Goal: Check status

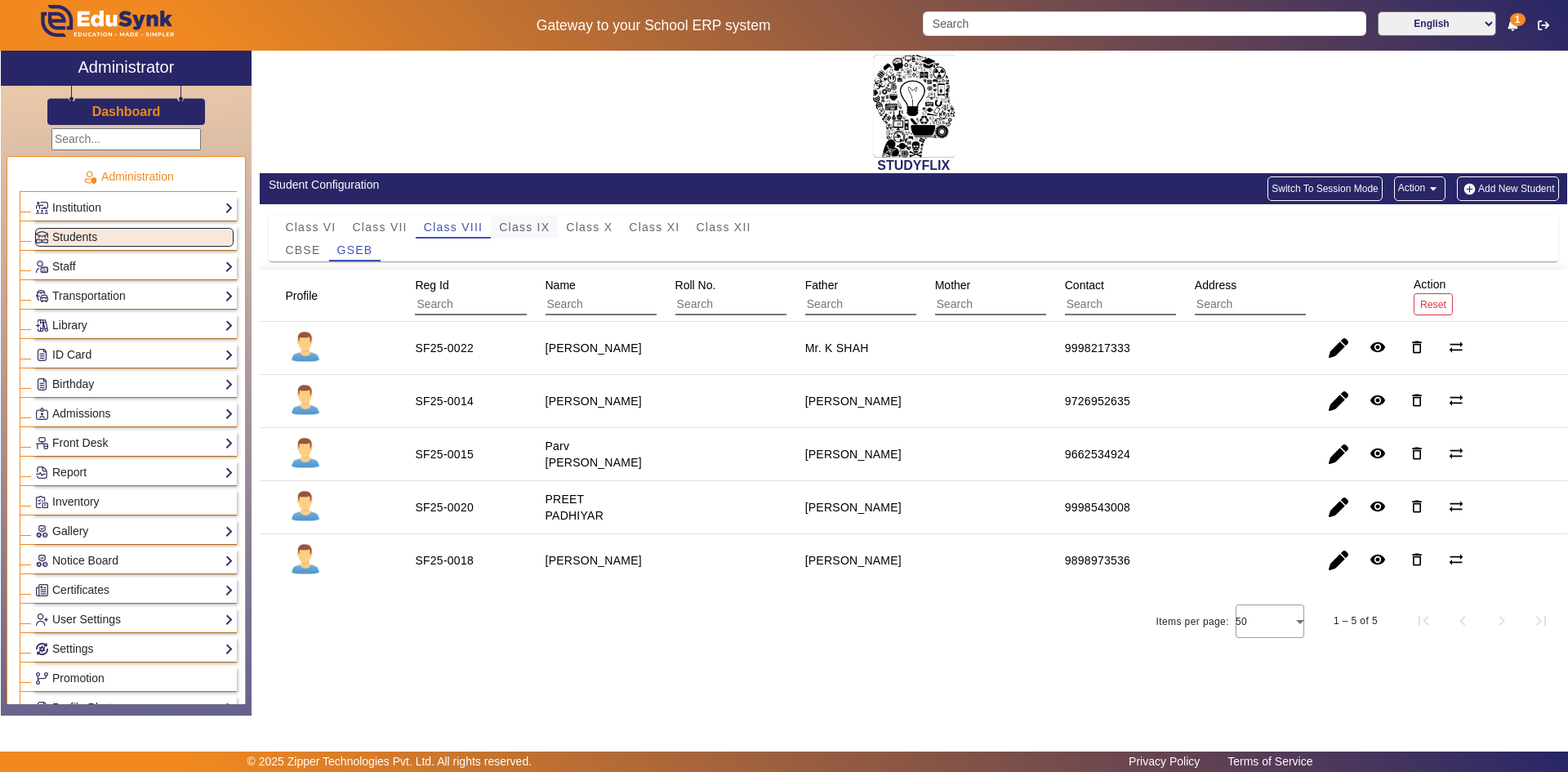
click at [519, 228] on span "Class IX" at bounding box center [524, 226] width 50 height 12
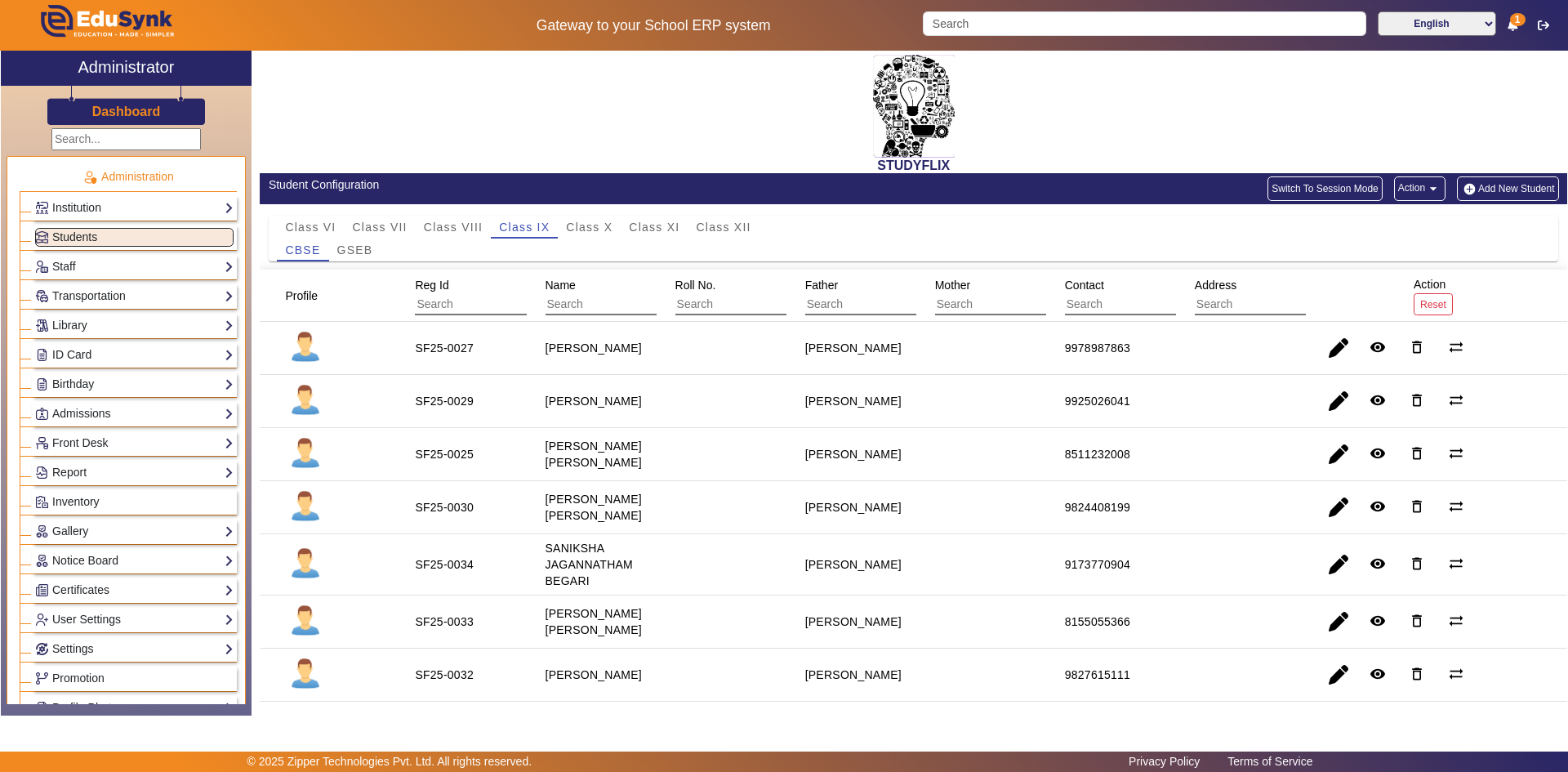
scroll to position [82, 0]
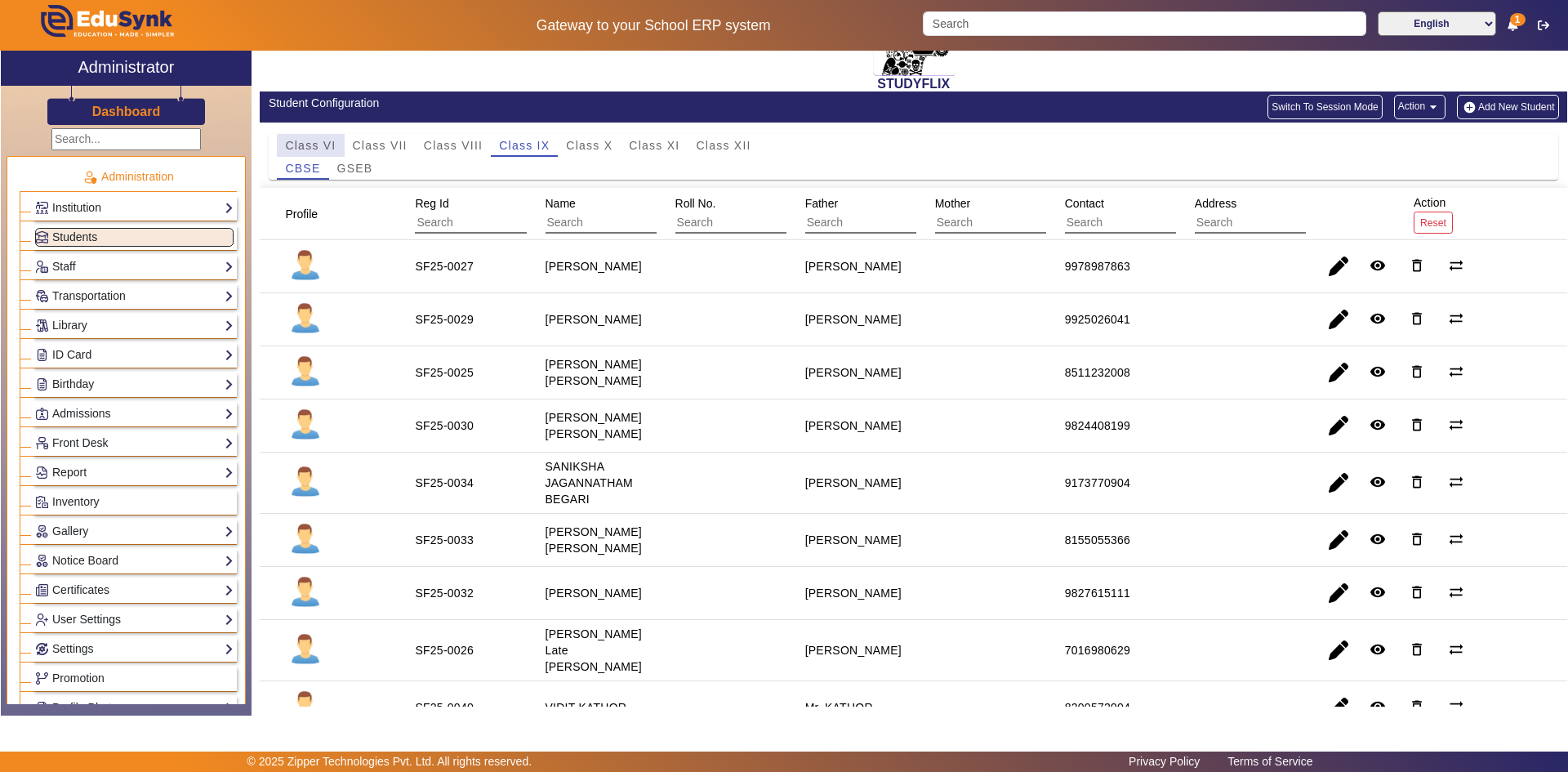
click at [338, 156] on div "Class VI" at bounding box center [310, 145] width 67 height 23
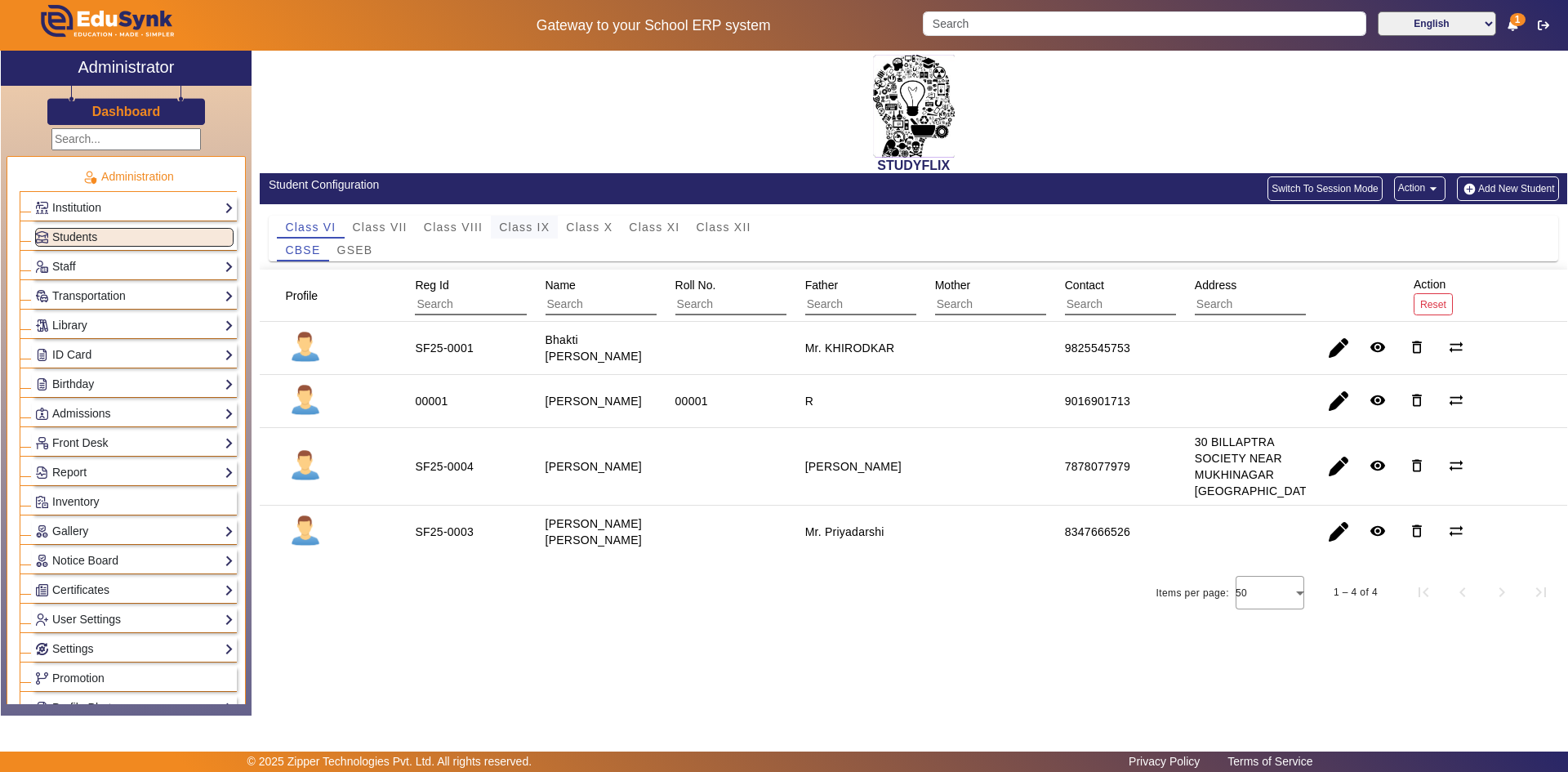
click at [520, 231] on span "Class IX" at bounding box center [524, 226] width 50 height 12
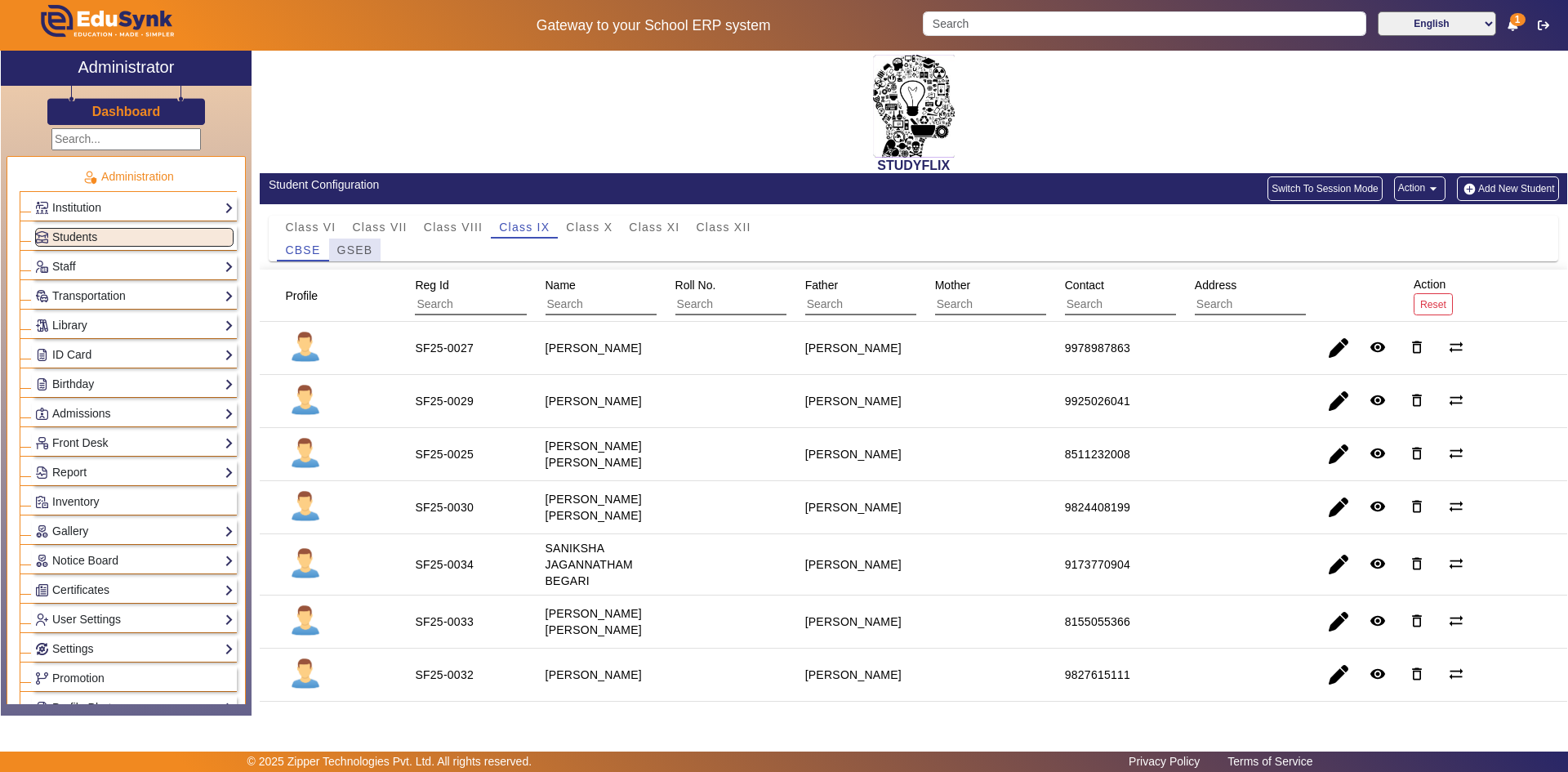
click at [363, 249] on span "GSEB" at bounding box center [355, 250] width 36 height 12
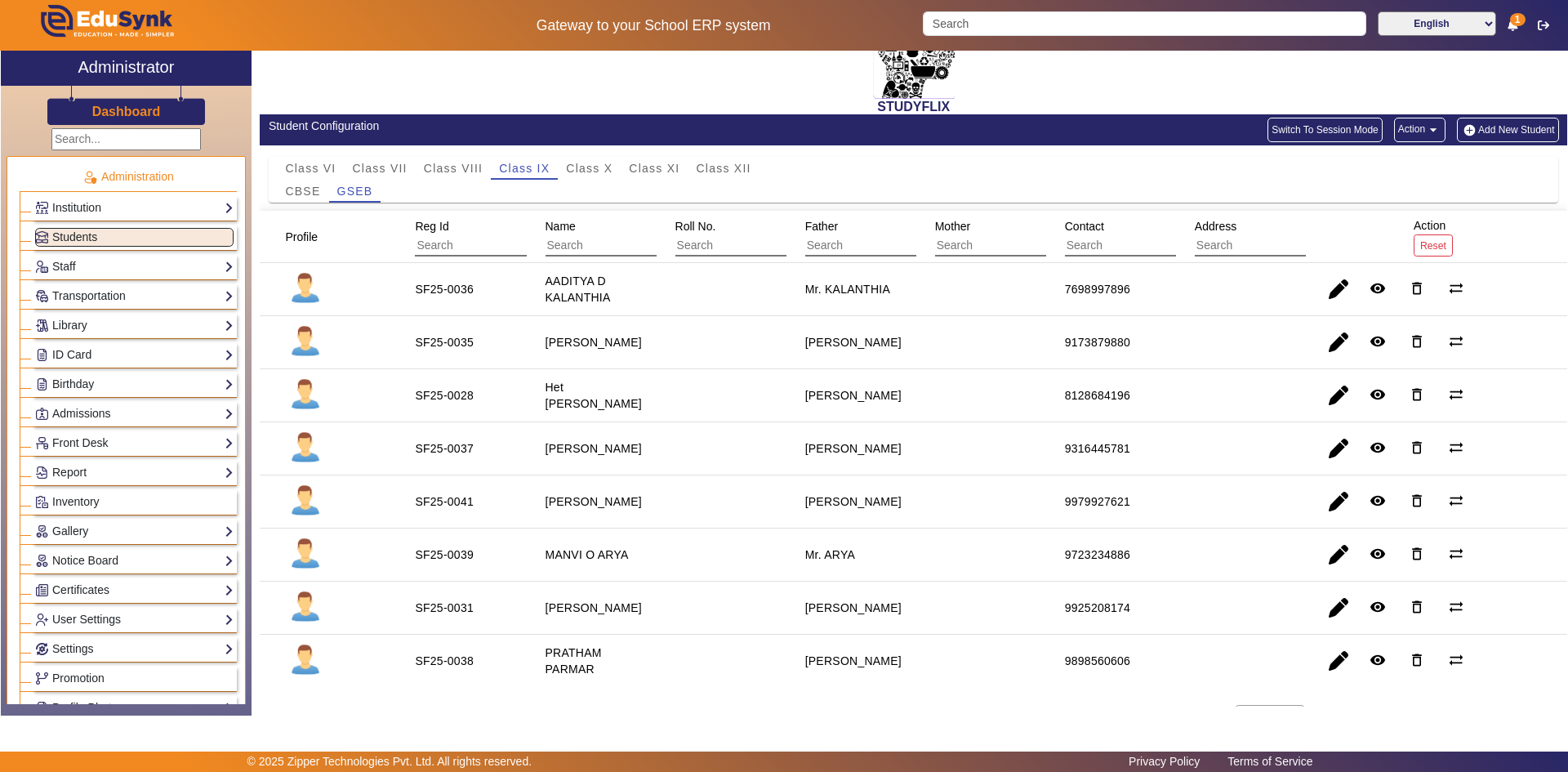
scroll to position [96, 0]
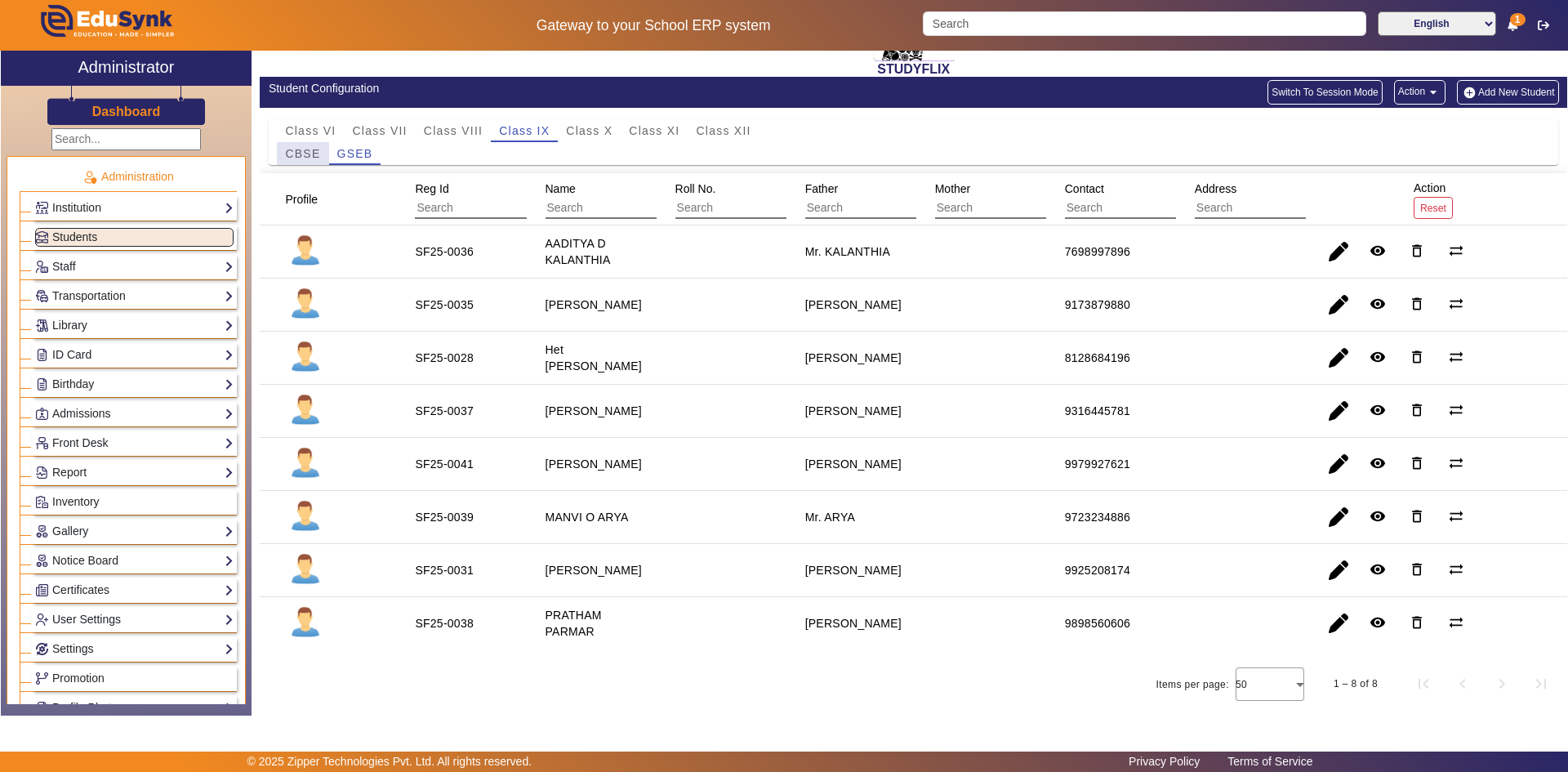
click at [297, 148] on span "CBSE" at bounding box center [302, 153] width 35 height 12
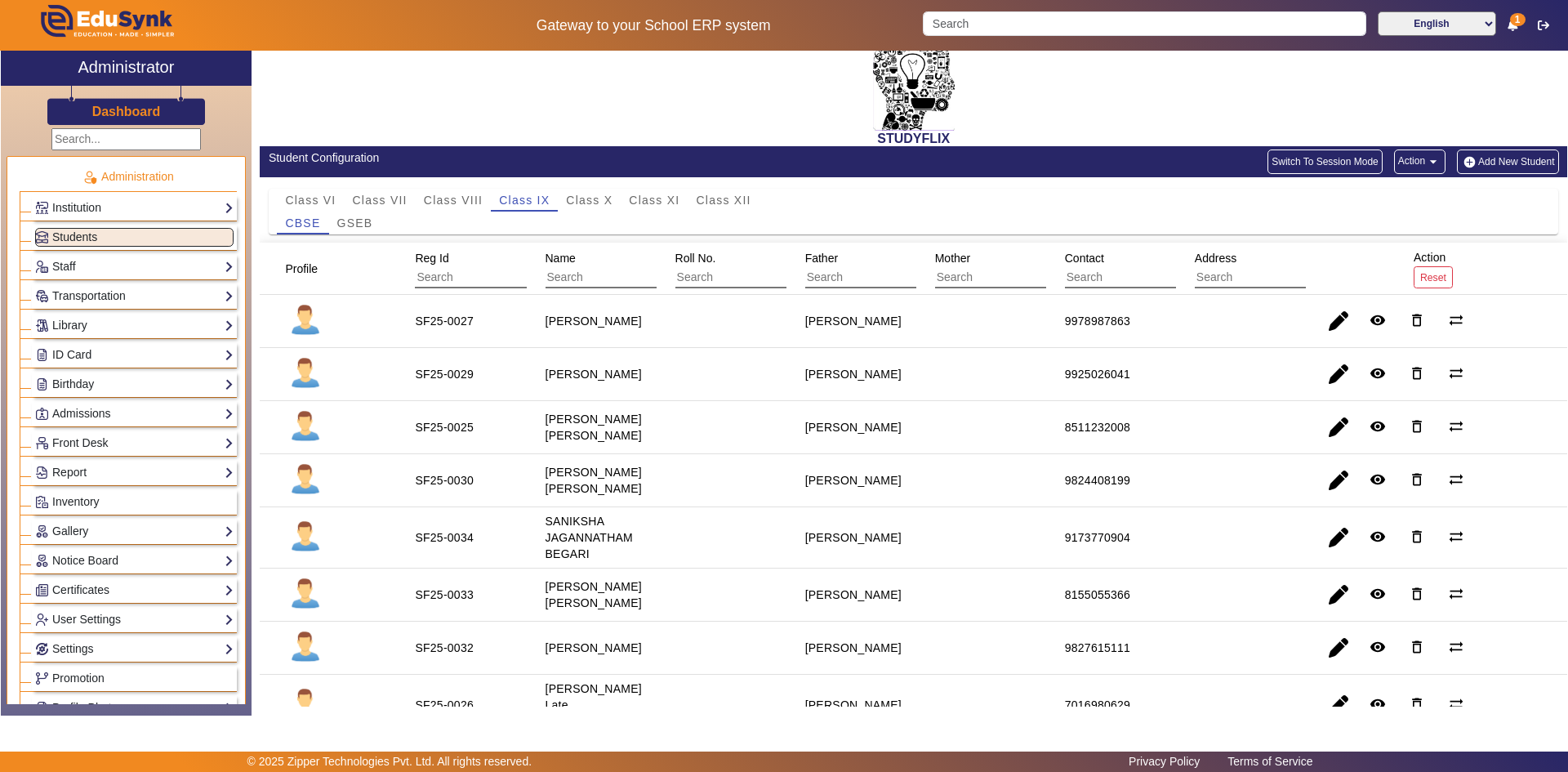
scroll to position [0, 0]
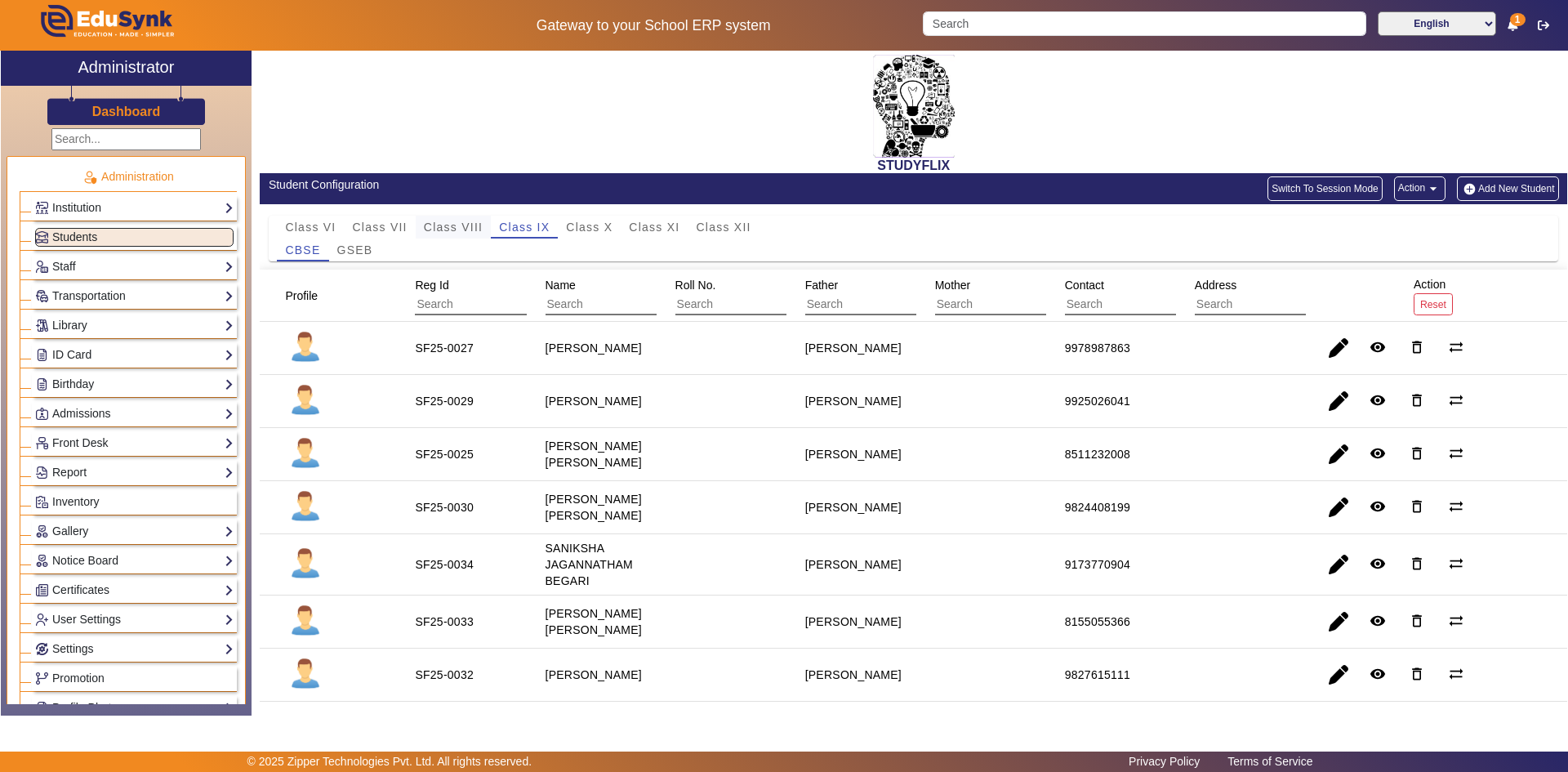
click at [444, 227] on span "Class VIII" at bounding box center [453, 226] width 59 height 12
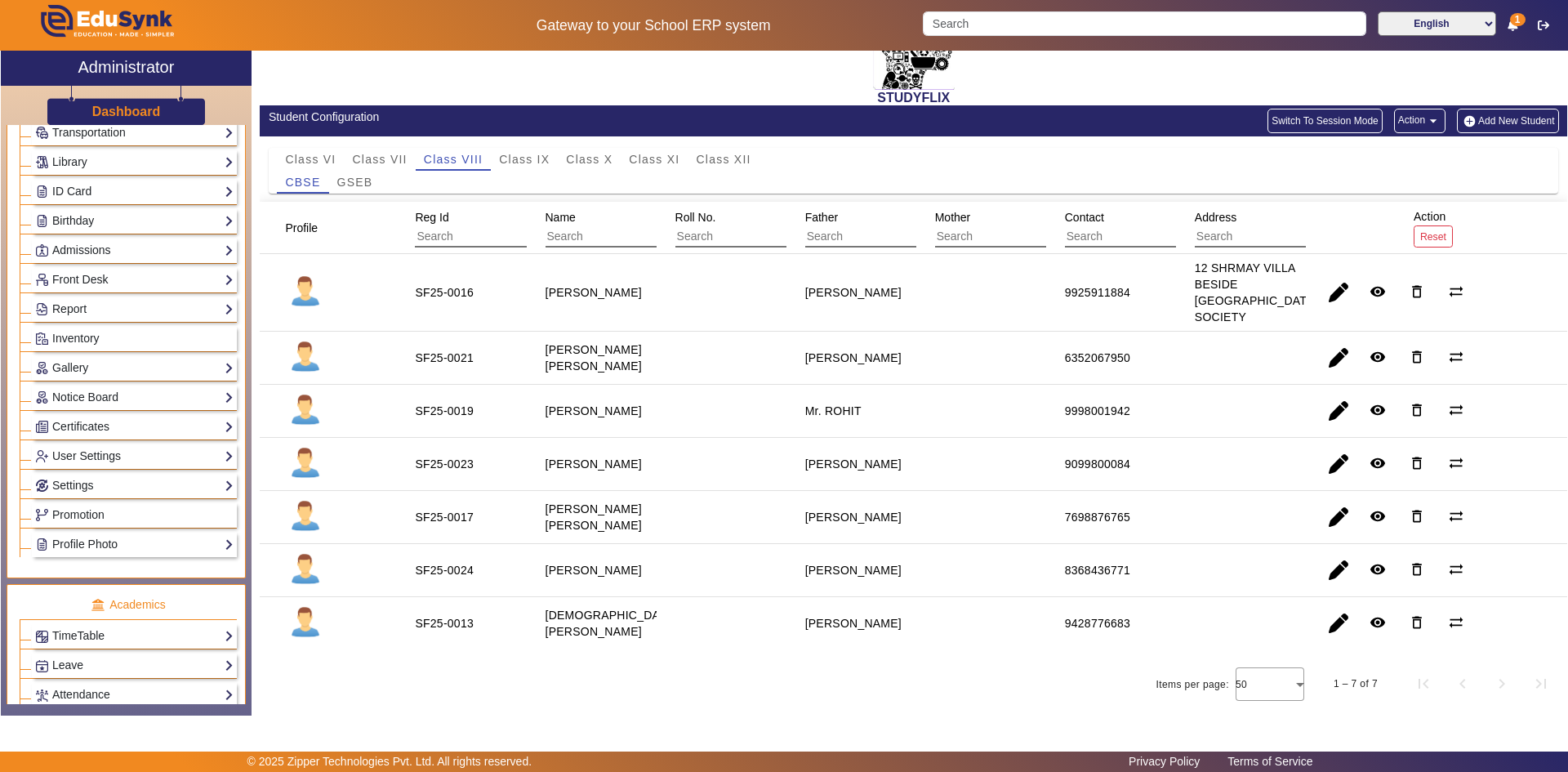
scroll to position [326, 0]
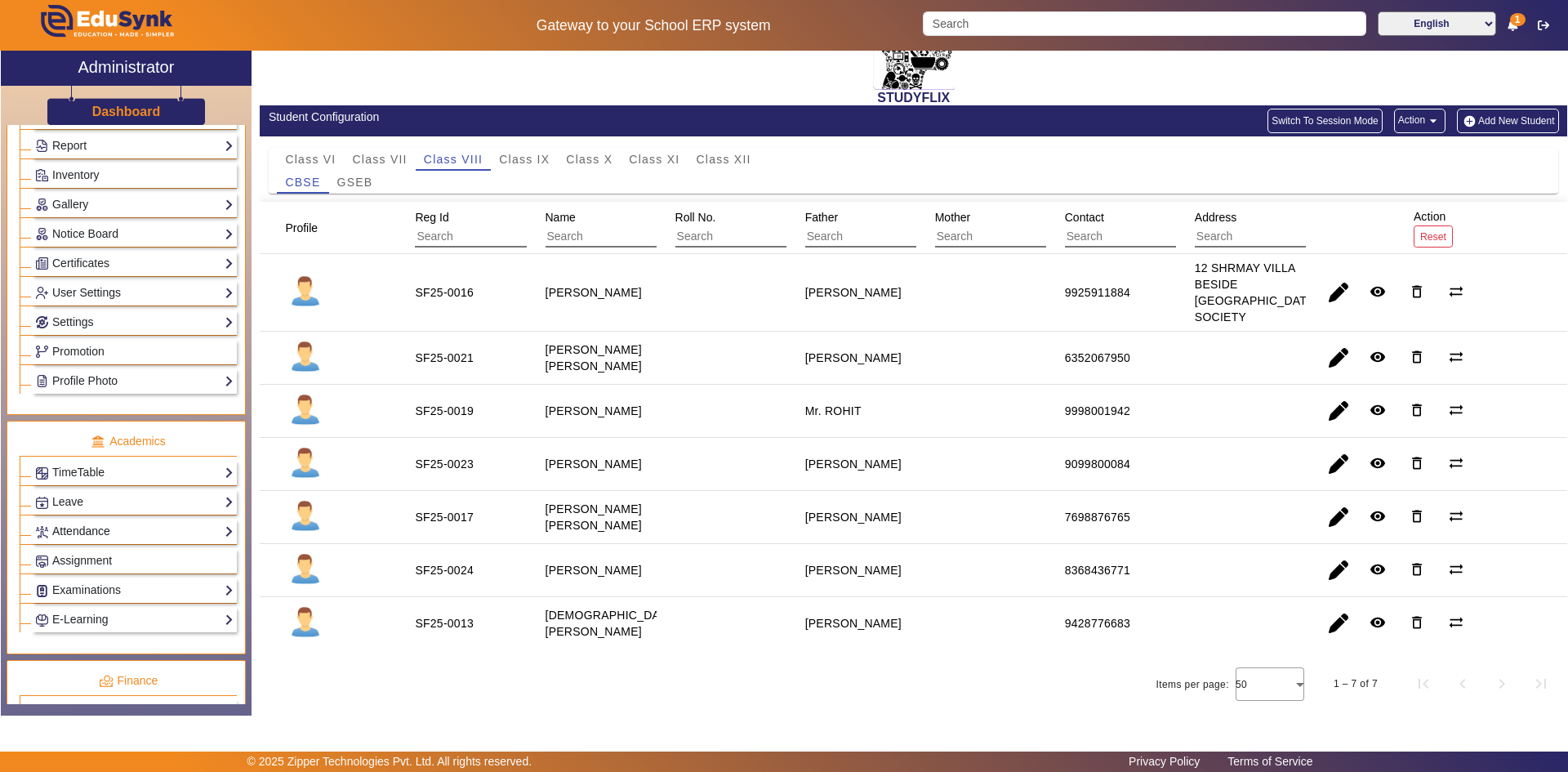
click at [78, 537] on link "Attendance" at bounding box center [134, 531] width 198 height 19
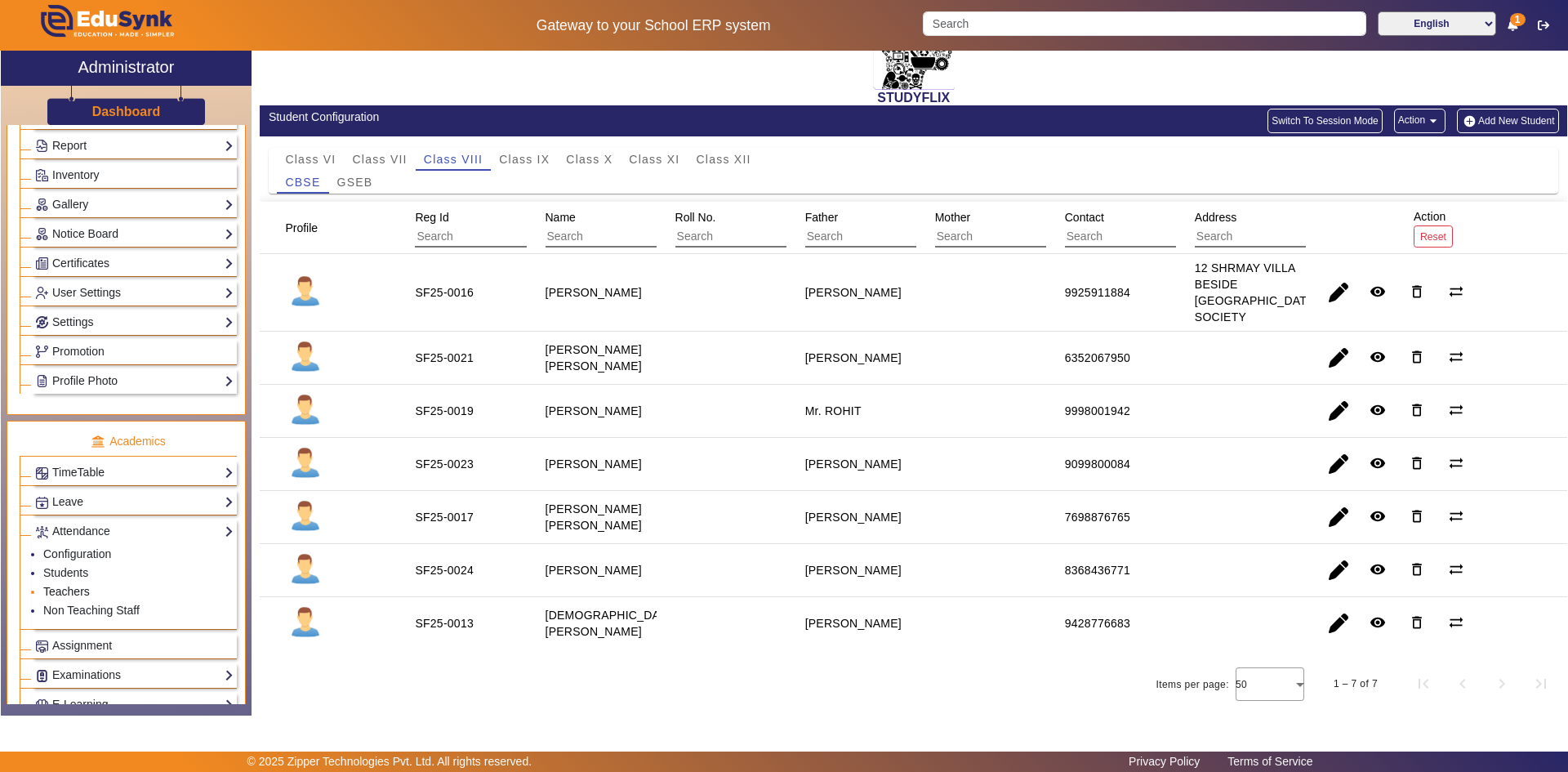
click at [70, 585] on link "Teachers" at bounding box center [67, 591] width 47 height 13
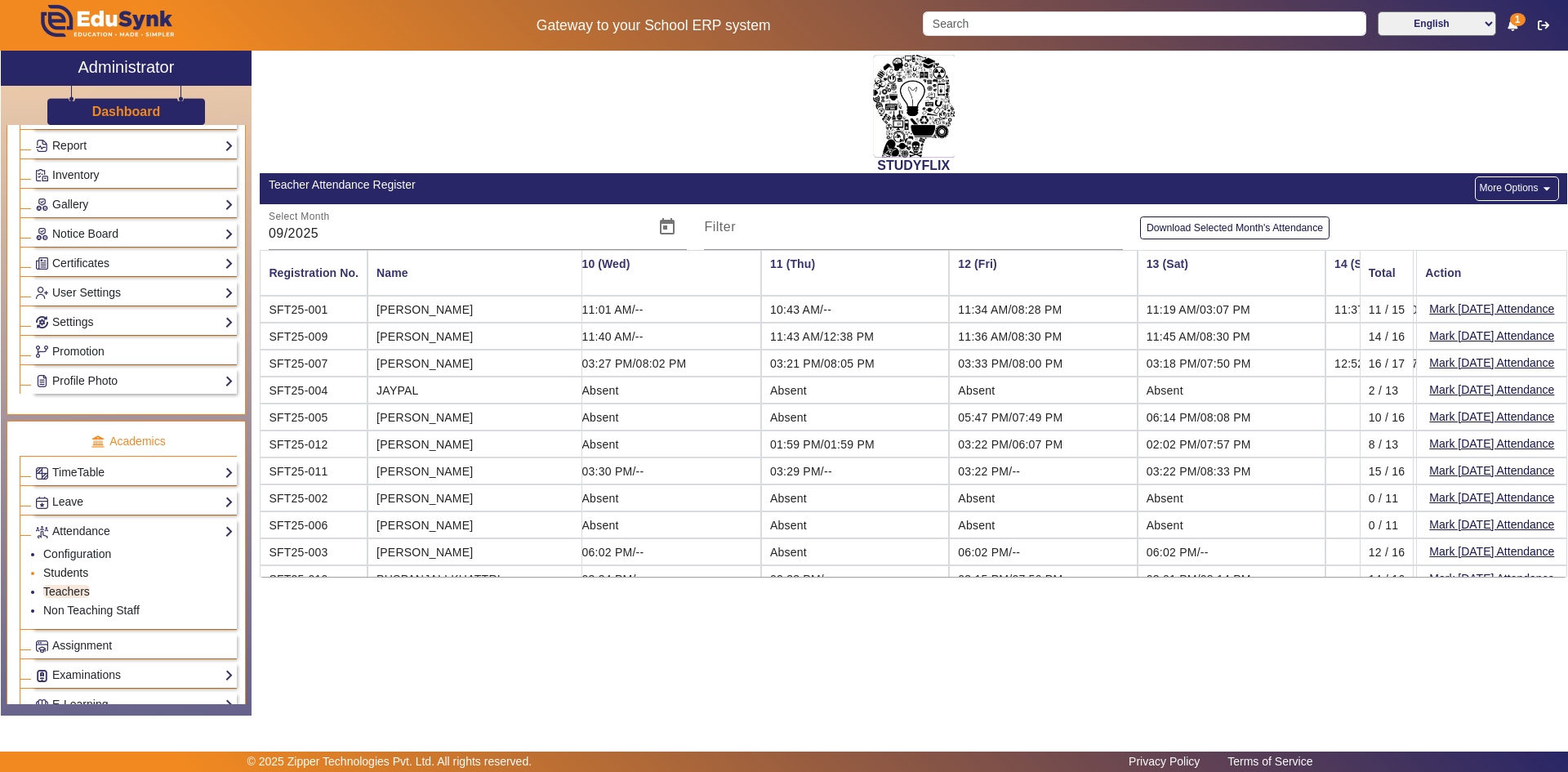
scroll to position [0, 1699]
click at [69, 567] on link "Students" at bounding box center [66, 573] width 45 height 13
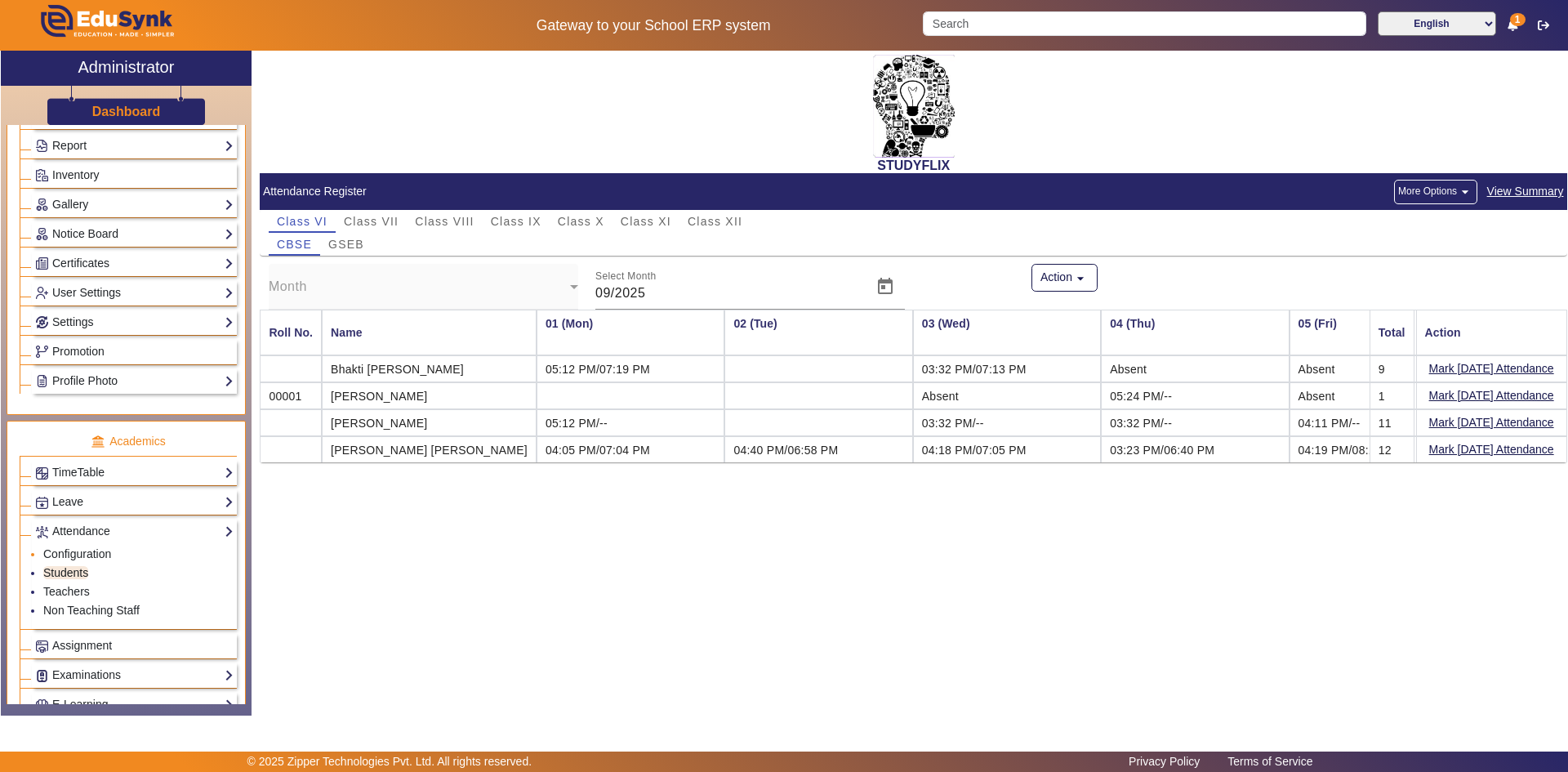
scroll to position [0, 1699]
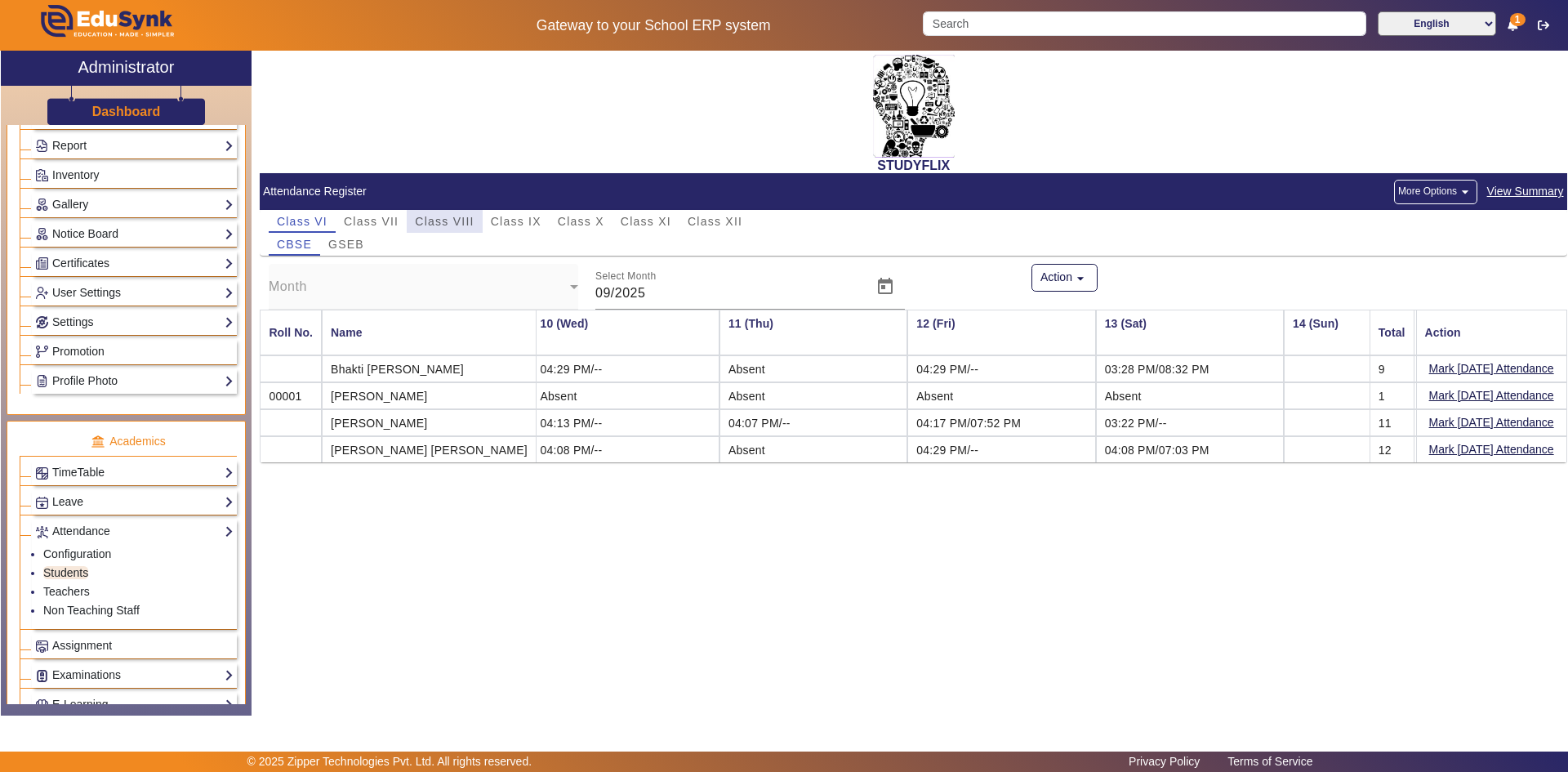
click at [432, 216] on span "Class VIII" at bounding box center [444, 221] width 59 height 12
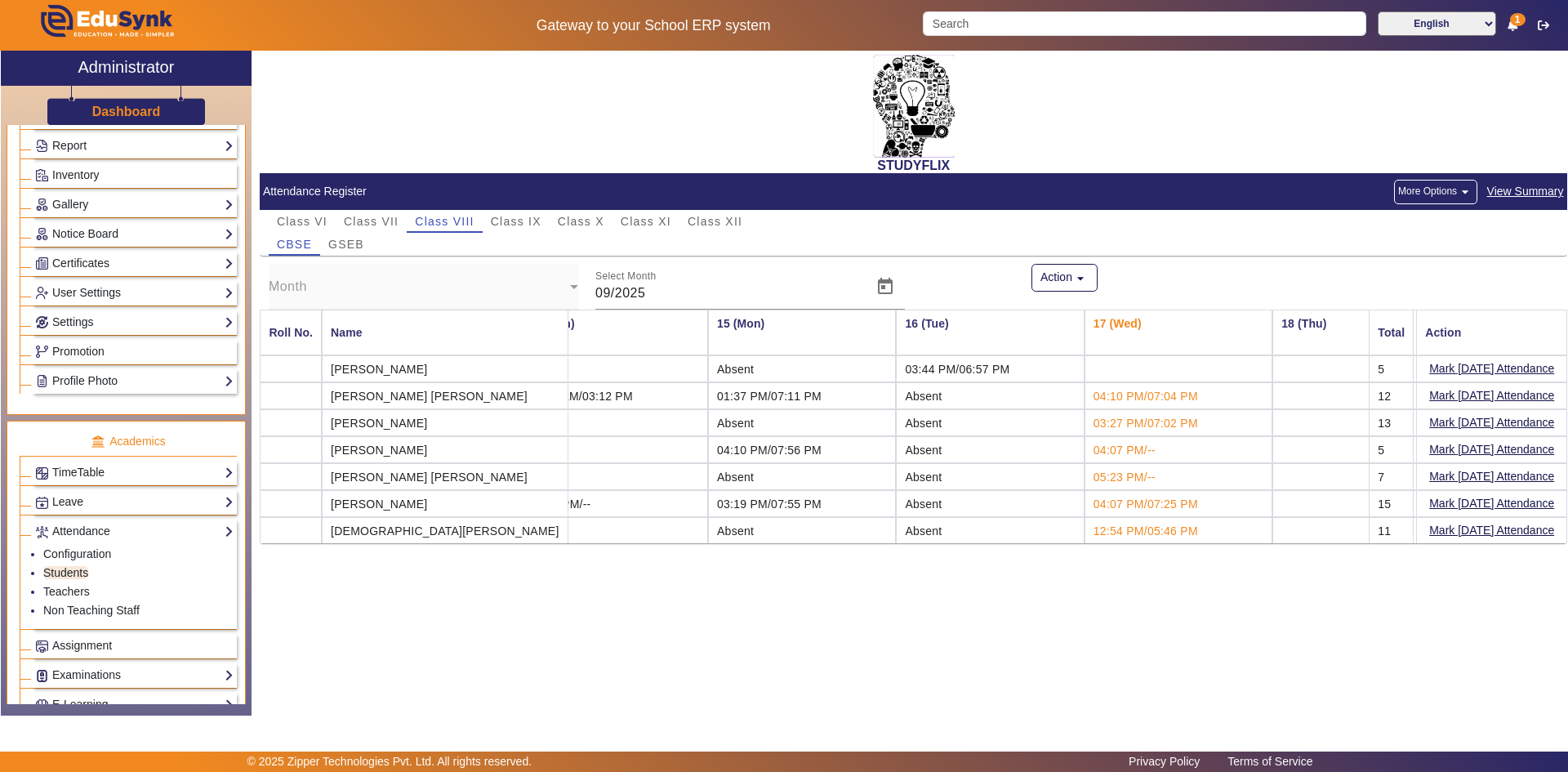
scroll to position [0, 2499]
click at [1106, 481] on td "05:23 PM/--" at bounding box center [1173, 477] width 188 height 27
drag, startPoint x: 1109, startPoint y: 481, endPoint x: 1035, endPoint y: 481, distance: 74.0
click at [1035, 481] on tr "[PERSON_NAME] [PERSON_NAME] 07:59 PM/-- 04:19 PM/08:06 PM 04:37 PM/07:50 PM /08…" at bounding box center [835, 477] width 6148 height 27
